Goal: Book appointment/travel/reservation

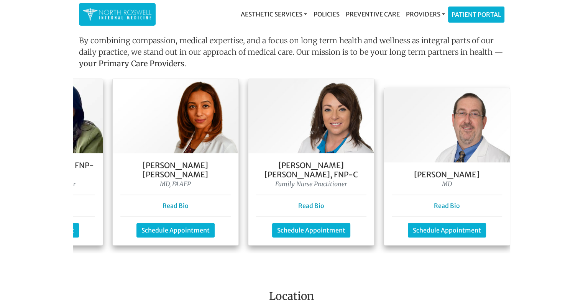
scroll to position [0, 253]
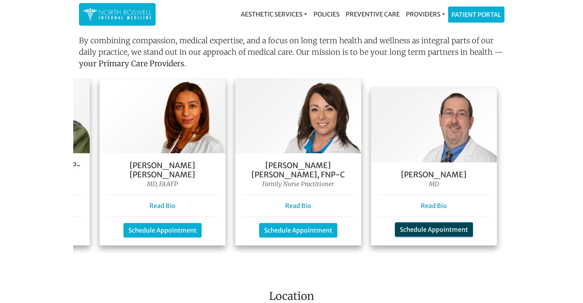
click at [432, 222] on link "Schedule Appointment" at bounding box center [434, 229] width 78 height 15
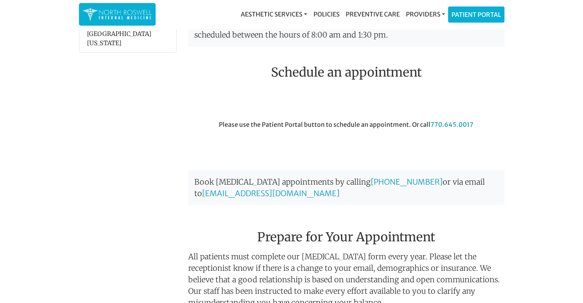
scroll to position [198, 0]
click at [485, 19] on link "Patient Portal" at bounding box center [476, 13] width 56 height 15
